Goal: Task Accomplishment & Management: Manage account settings

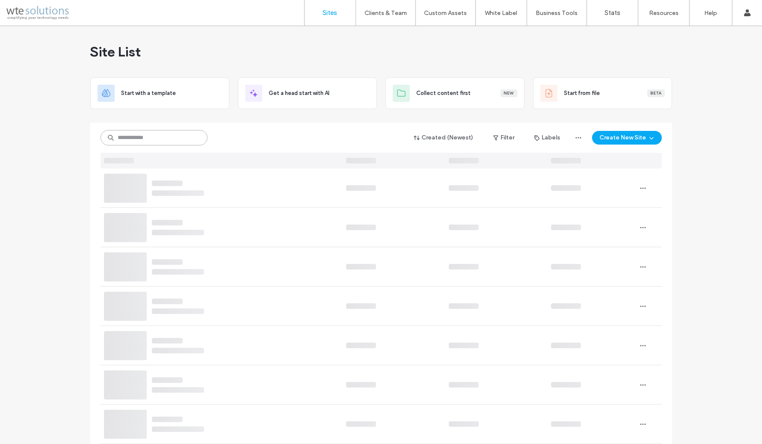
click at [129, 134] on input at bounding box center [154, 137] width 107 height 15
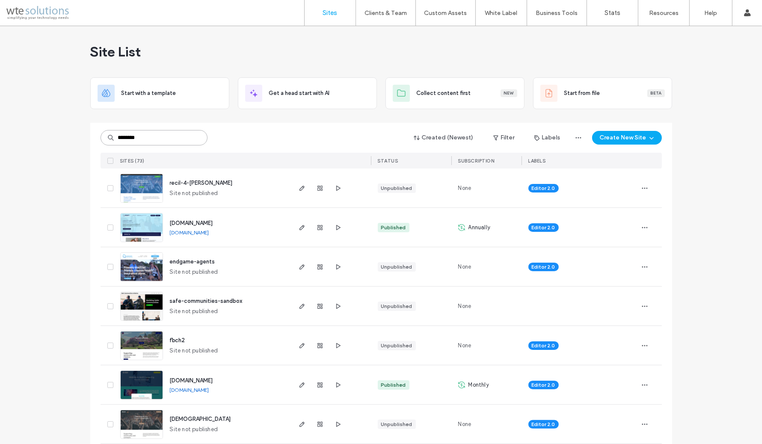
type input "********"
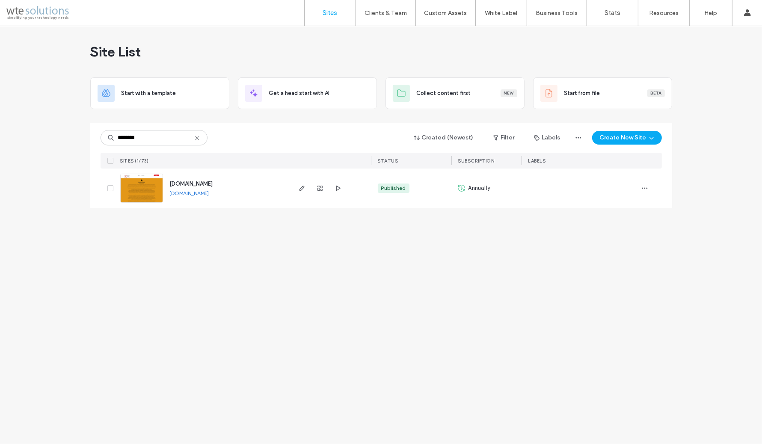
click at [187, 184] on span "[DOMAIN_NAME]" at bounding box center [191, 184] width 43 height 6
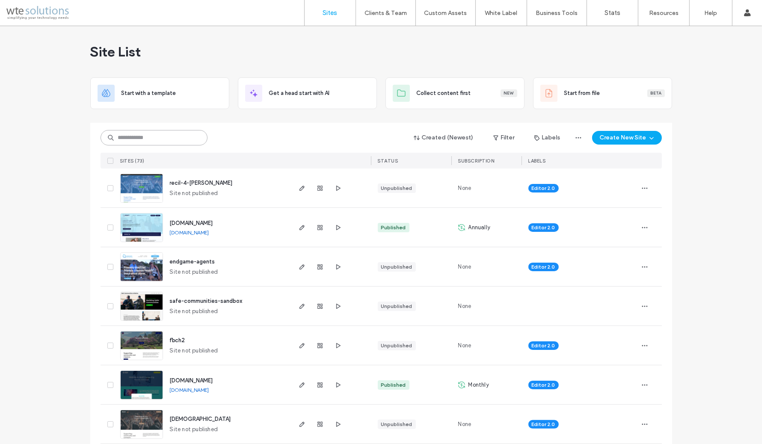
click at [164, 137] on input at bounding box center [154, 137] width 107 height 15
type input "********"
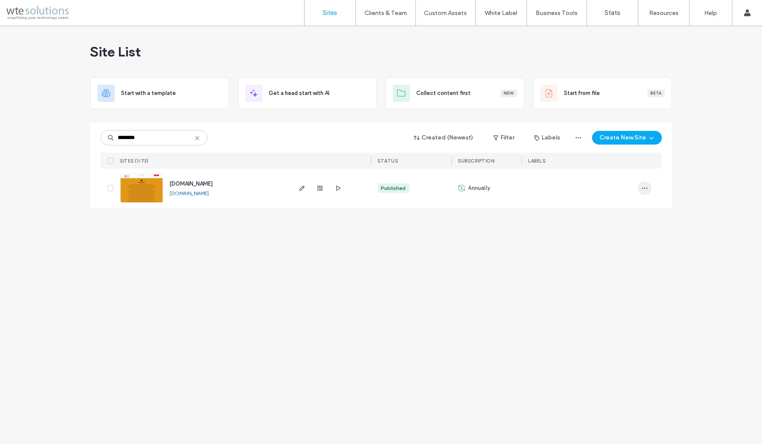
click at [650, 190] on span "button" at bounding box center [645, 188] width 14 height 14
click at [621, 291] on span "Site Dashboard" at bounding box center [611, 292] width 41 height 9
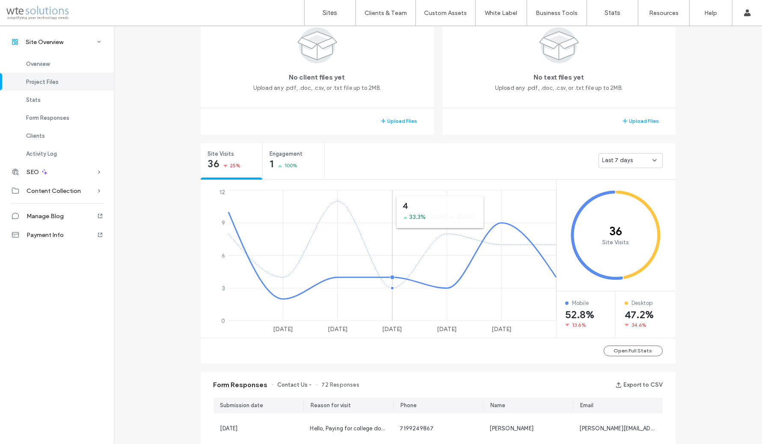
scroll to position [247, 0]
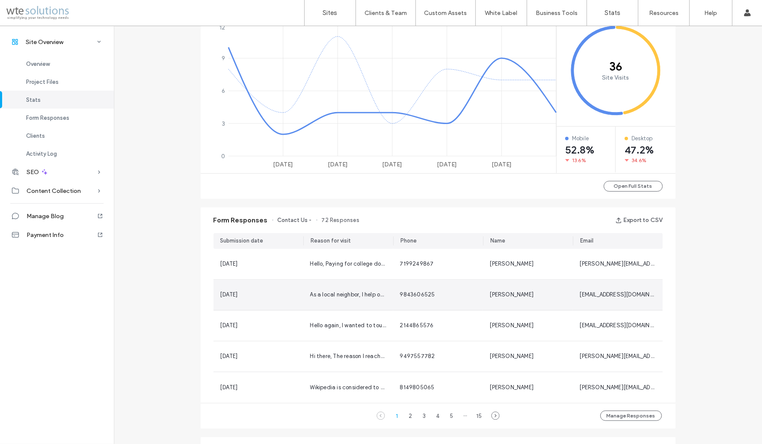
scroll to position [374, 0]
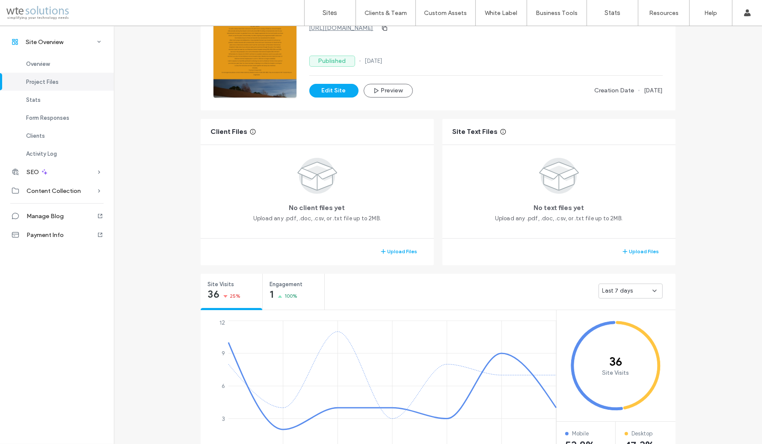
scroll to position [83, 0]
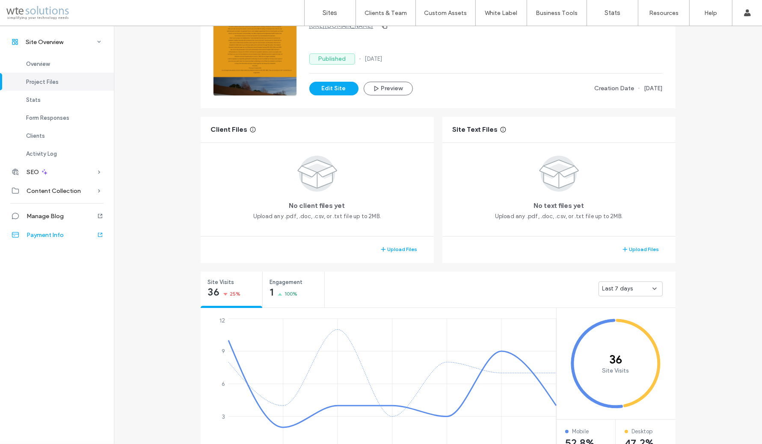
click at [27, 230] on div "Payment Info" at bounding box center [57, 235] width 114 height 19
